Goal: Task Accomplishment & Management: Manage account settings

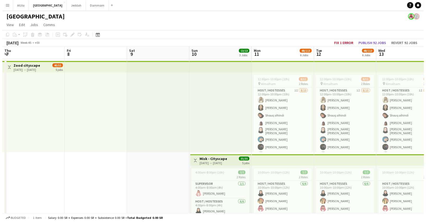
scroll to position [0, 176]
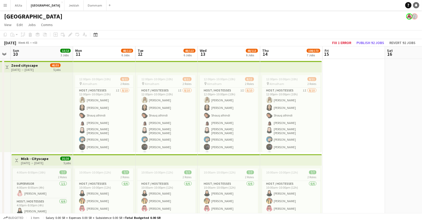
click at [415, 4] on icon "Notifications" at bounding box center [415, 5] width 3 height 3
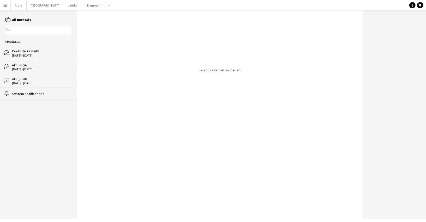
click at [29, 56] on div "[DATE] - [DATE]" at bounding box center [41, 56] width 59 height 4
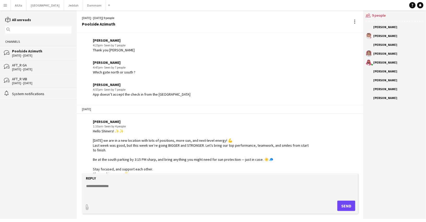
scroll to position [792, 0]
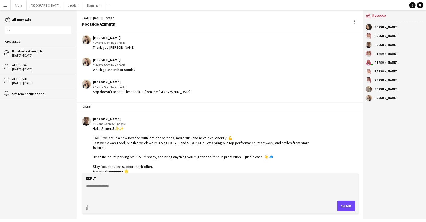
click at [34, 69] on div "[DATE] - [DATE]" at bounding box center [41, 70] width 59 height 4
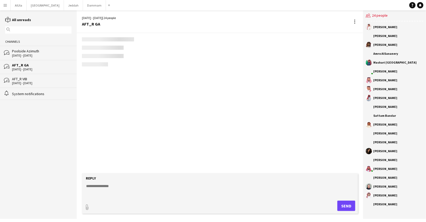
scroll to position [714, 0]
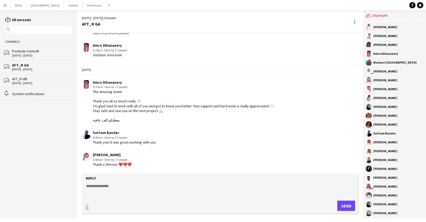
click at [26, 50] on div "Poolside Azimuth" at bounding box center [41, 51] width 59 height 5
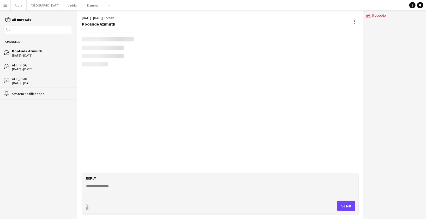
scroll to position [792, 0]
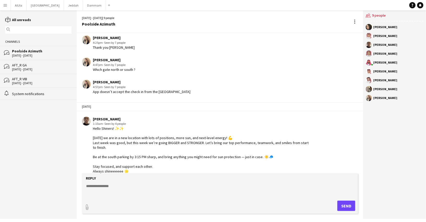
click at [55, 50] on div "Poolside Azimuth" at bounding box center [41, 51] width 59 height 5
click at [44, 57] on div "[DATE] - [DATE]" at bounding box center [41, 56] width 59 height 4
click at [20, 5] on button "AlUla Close" at bounding box center [19, 5] width 16 height 10
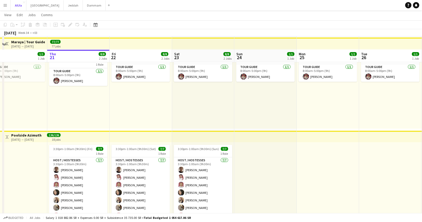
scroll to position [66, 0]
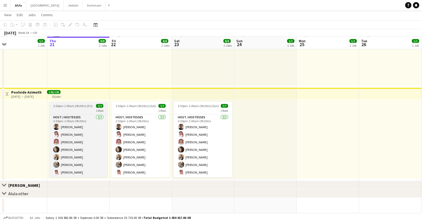
click at [68, 103] on app-job-card "3:30pm-1:00am (9h30m) (Fri) 7/7 1 Role Host / Hostesses [DATE] 3:30pm-1:00am (9…" at bounding box center [78, 140] width 58 height 76
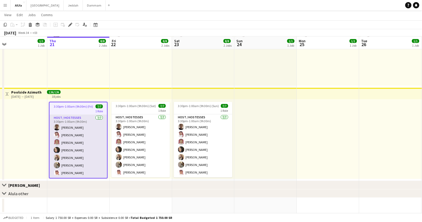
click at [73, 127] on app-card-role "Host / Hostesses [DATE] 3:30pm-1:00am (9h30m) [PERSON_NAME] [PERSON_NAME] [PERS…" at bounding box center [78, 146] width 57 height 63
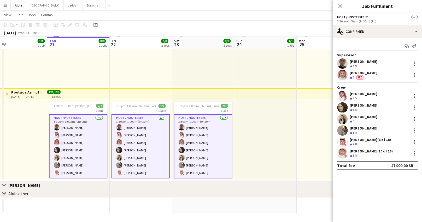
click at [73, 128] on app-card-role "Host / Hostesses [DATE] 3:30pm-1:00am (9h30m) [PERSON_NAME] [PERSON_NAME] [PERS…" at bounding box center [78, 147] width 58 height 64
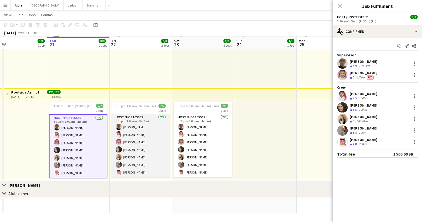
click at [158, 134] on app-card-role "Host / Hostesses [DATE] 3:30pm-1:00am (9h30m) [PERSON_NAME] [PERSON_NAME] [PERS…" at bounding box center [140, 146] width 58 height 63
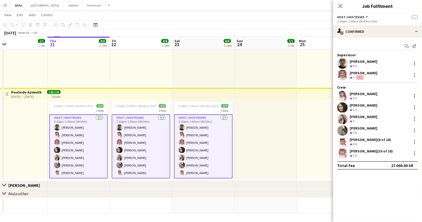
click at [158, 134] on app-card-role "Host / Hostesses [DATE] 3:30pm-1:00am (9h30m) [PERSON_NAME] [PERSON_NAME] [PERS…" at bounding box center [141, 147] width 58 height 64
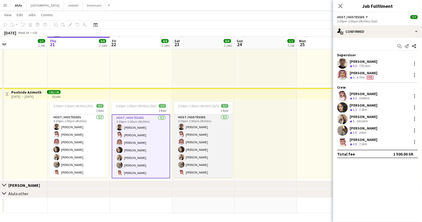
click at [211, 134] on app-card-role "Host / Hostesses [DATE] 3:30pm-1:00am (9h30m) [PERSON_NAME] [PERSON_NAME] [PERS…" at bounding box center [203, 146] width 58 height 63
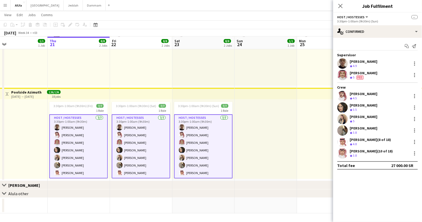
click at [206, 134] on app-card-role "Host / Hostesses [DATE] 3:30pm-1:00am (9h30m) [PERSON_NAME] [PERSON_NAME] [PERS…" at bounding box center [203, 147] width 58 height 64
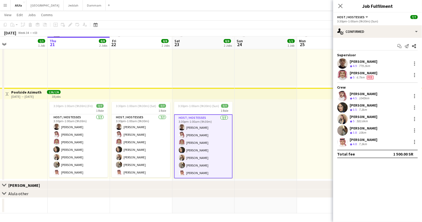
click at [339, 7] on icon "Close pop-in" at bounding box center [340, 6] width 4 height 4
